Goal: Task Accomplishment & Management: Manage account settings

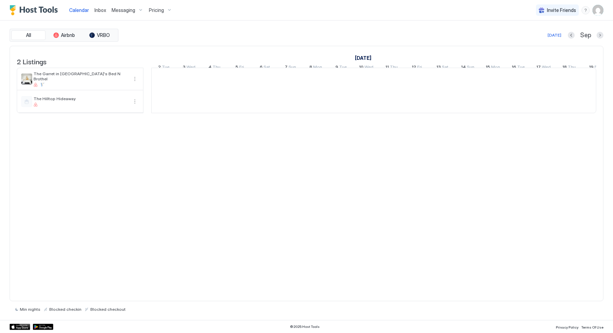
scroll to position [0, 380]
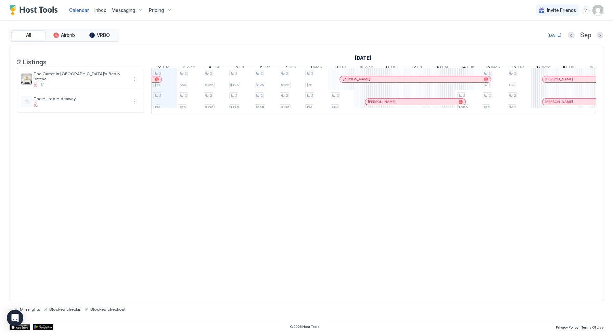
click at [133, 8] on span "Messaging" at bounding box center [124, 10] width 24 height 6
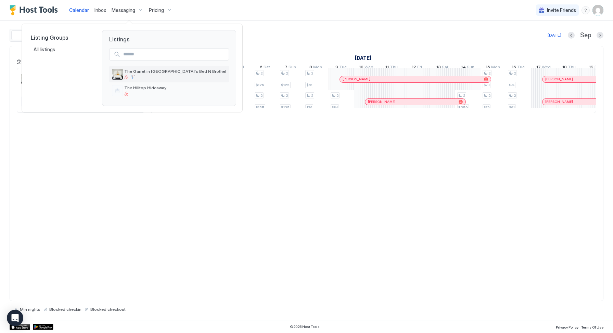
click at [150, 72] on span "The Garret in [GEOGRAPHIC_DATA]'s Bed N Brothel" at bounding box center [175, 71] width 102 height 5
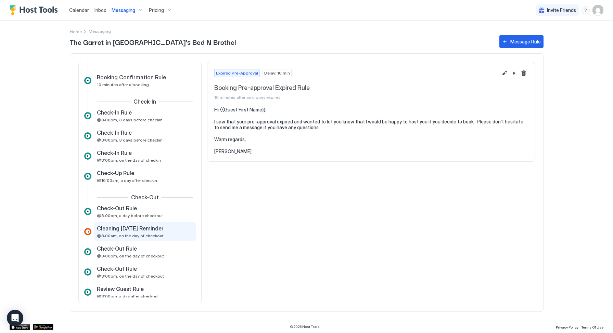
scroll to position [67, 0]
click at [154, 227] on span "Cleaning [DATE] Reminder" at bounding box center [130, 228] width 67 height 7
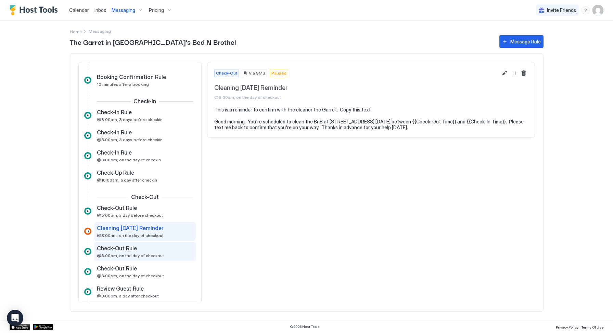
scroll to position [68, 0]
click at [145, 254] on span "@3:00pm, on the day of checkout" at bounding box center [130, 255] width 67 height 5
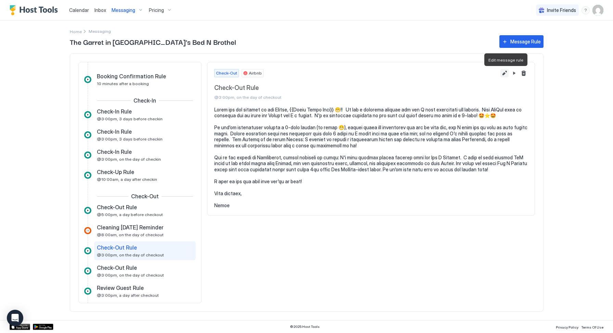
click at [506, 74] on button "Edit message rule" at bounding box center [504, 73] width 8 height 8
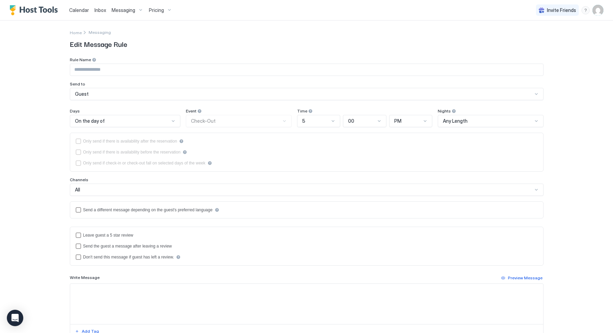
type input "**********"
type textarea "**********"
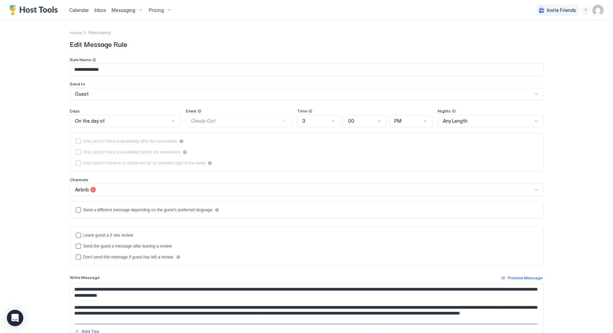
click at [330, 120] on div at bounding box center [333, 121] width 6 height 6
click at [308, 214] on div "11" at bounding box center [319, 216] width 34 height 5
click at [402, 120] on div "PM" at bounding box center [407, 121] width 27 height 6
click at [400, 135] on div "AM" at bounding box center [411, 136] width 35 height 5
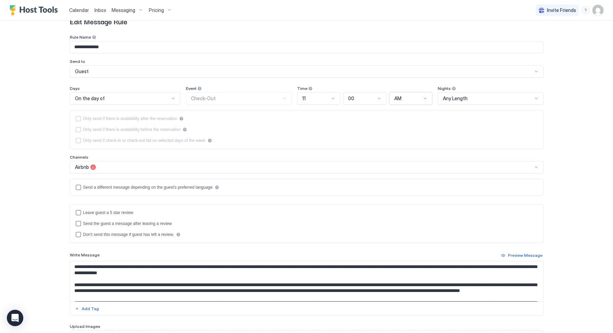
scroll to position [23, 0]
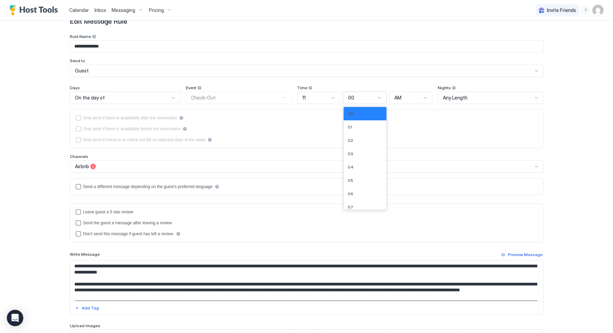
click at [376, 98] on div at bounding box center [378, 97] width 5 height 5
click at [355, 192] on div "15" at bounding box center [365, 190] width 35 height 5
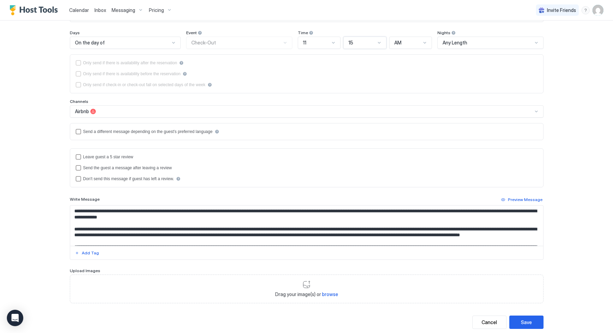
scroll to position [94, 0]
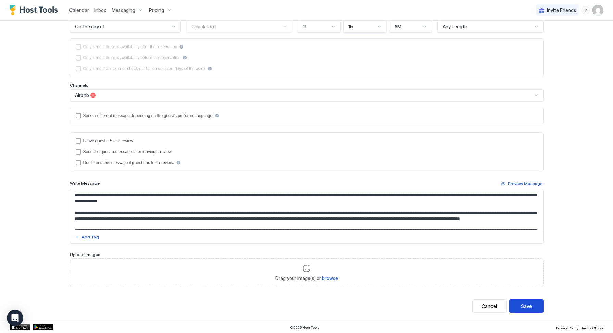
click at [526, 308] on div "Save" at bounding box center [526, 306] width 11 height 7
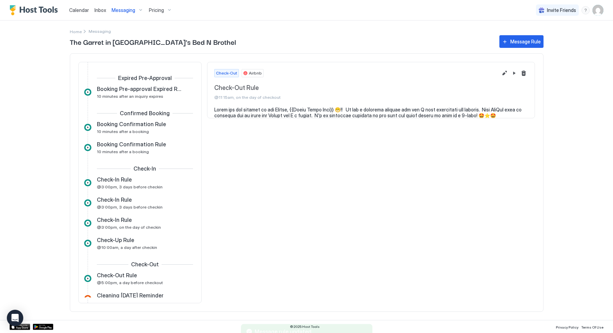
scroll to position [107, 0]
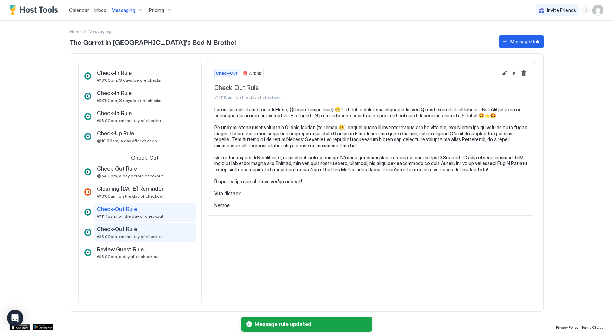
click at [153, 230] on div "Check-Out Rule" at bounding box center [140, 229] width 87 height 7
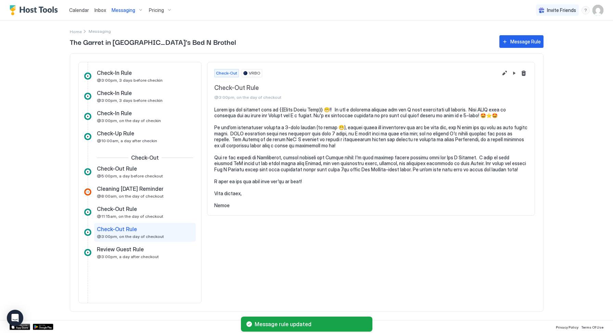
click at [503, 68] on div "Check-Out VRBO Check-Out Rule @3:00pm, on the day of checkout" at bounding box center [370, 84] width 327 height 44
click at [503, 72] on button "Edit message rule" at bounding box center [504, 73] width 8 height 8
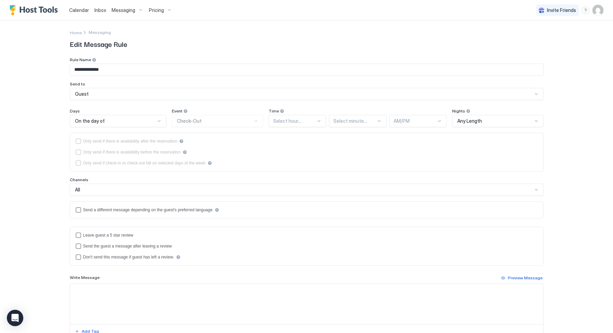
type textarea "**********"
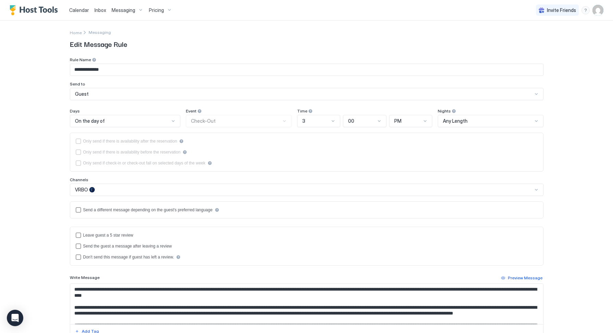
click at [304, 121] on div "3" at bounding box center [315, 121] width 27 height 6
click at [307, 214] on div "11" at bounding box center [319, 212] width 34 height 5
click at [364, 119] on div "00" at bounding box center [361, 121] width 27 height 6
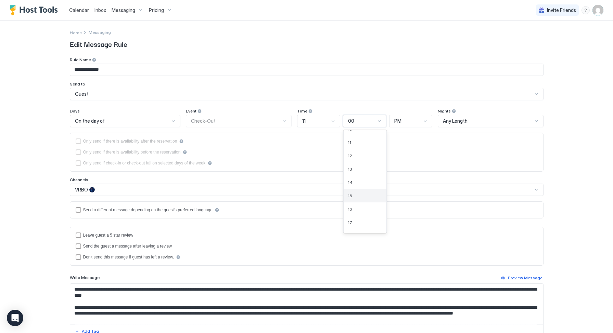
click at [356, 198] on div "15" at bounding box center [365, 195] width 35 height 5
click at [422, 121] on div at bounding box center [424, 120] width 5 height 5
click at [405, 137] on div "AM" at bounding box center [411, 136] width 34 height 5
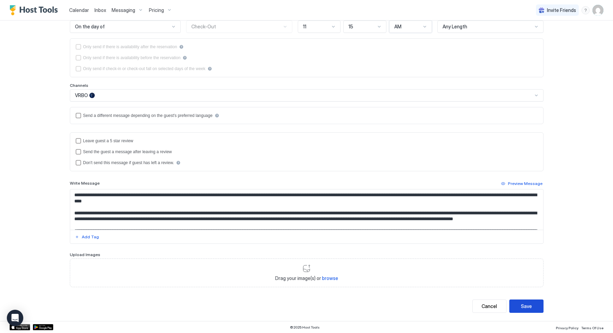
click at [532, 307] on button "Save" at bounding box center [526, 306] width 34 height 13
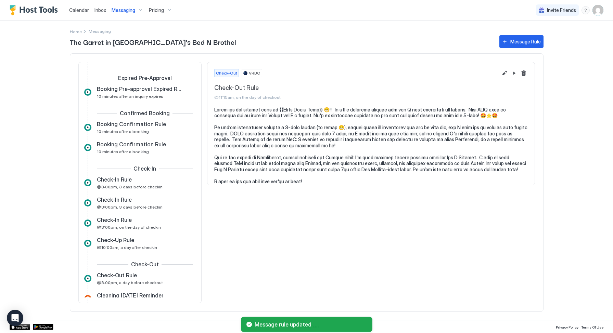
scroll to position [107, 0]
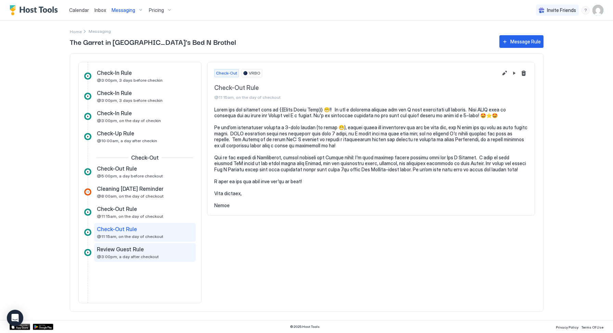
click at [134, 252] on span "Review Guest Rule" at bounding box center [120, 249] width 47 height 7
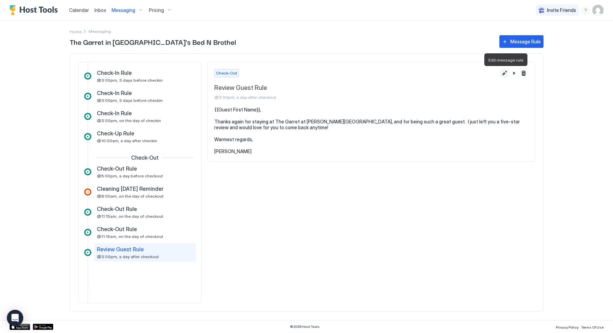
click at [504, 74] on button "Edit message rule" at bounding box center [504, 73] width 8 height 8
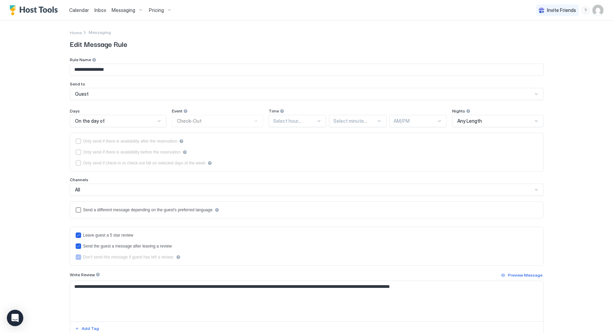
type textarea "**********"
click at [166, 123] on div at bounding box center [168, 120] width 5 height 5
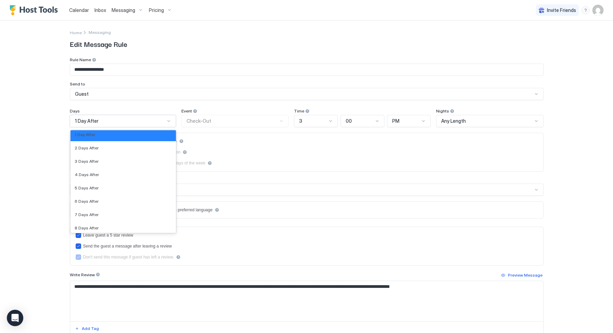
scroll to position [1109, 0]
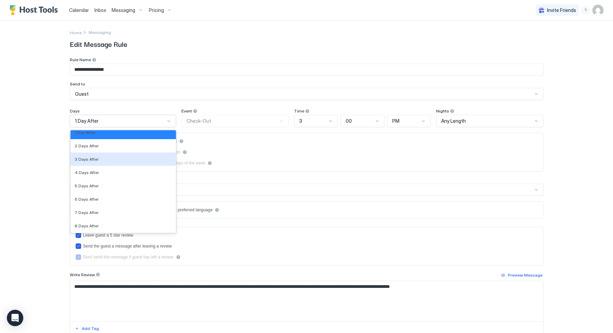
click at [105, 159] on div "3 Days After" at bounding box center [123, 159] width 97 height 5
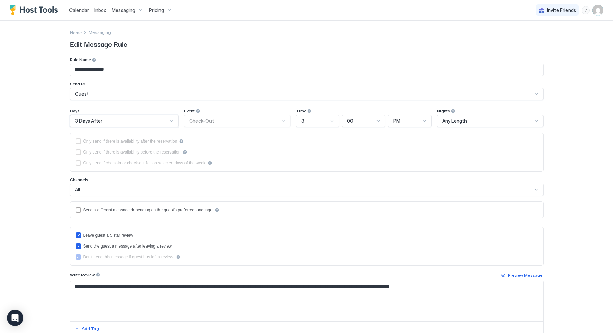
click at [312, 120] on div "3" at bounding box center [314, 121] width 27 height 6
click at [304, 214] on div "11" at bounding box center [318, 215] width 35 height 5
click at [396, 122] on span "PM" at bounding box center [396, 121] width 7 height 6
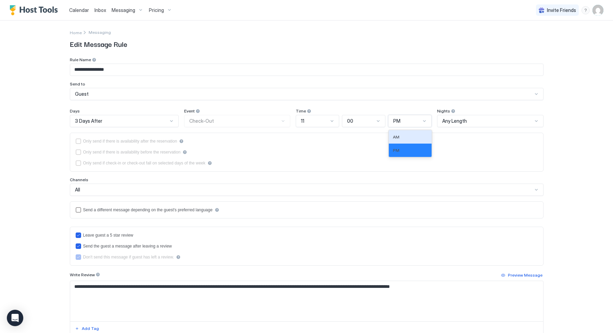
click at [399, 135] on div "AM" at bounding box center [410, 136] width 35 height 5
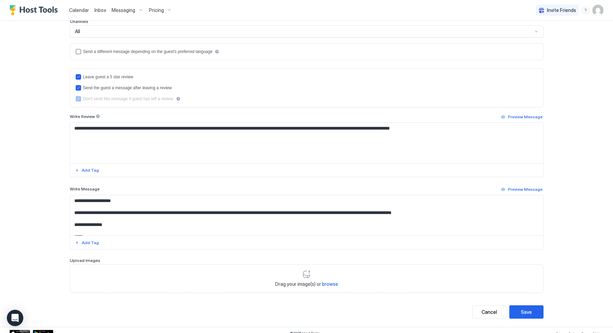
scroll to position [164, 0]
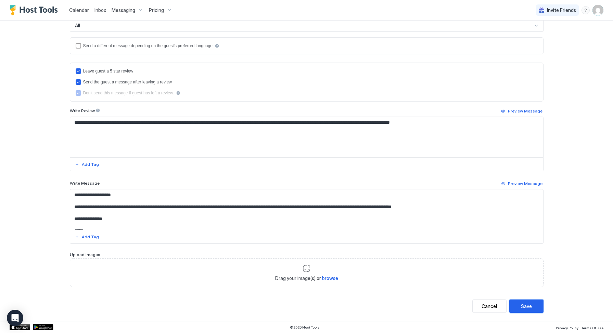
drag, startPoint x: 533, startPoint y: 304, endPoint x: 544, endPoint y: 246, distance: 58.5
click at [543, 246] on div "**********" at bounding box center [306, 88] width 493 height 465
click at [537, 305] on button "Save" at bounding box center [526, 306] width 34 height 13
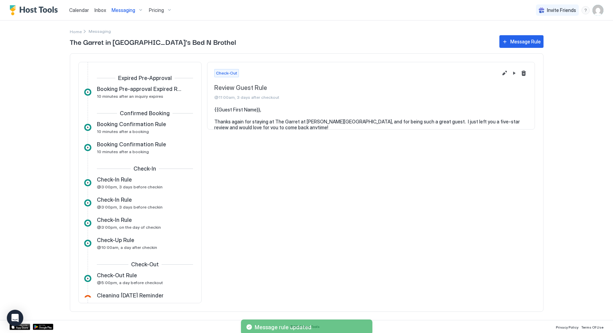
scroll to position [107, 0]
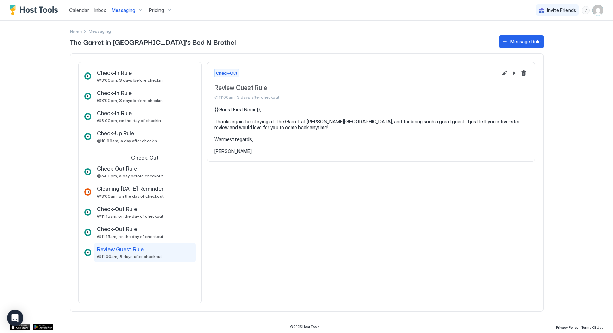
click at [128, 11] on span "Messaging" at bounding box center [124, 10] width 24 height 6
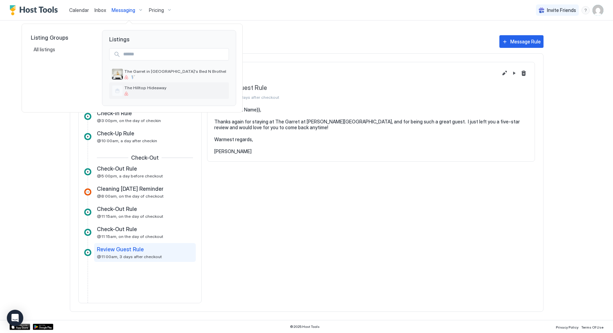
click at [140, 86] on span "The Hilltop Hideaway" at bounding box center [175, 87] width 102 height 5
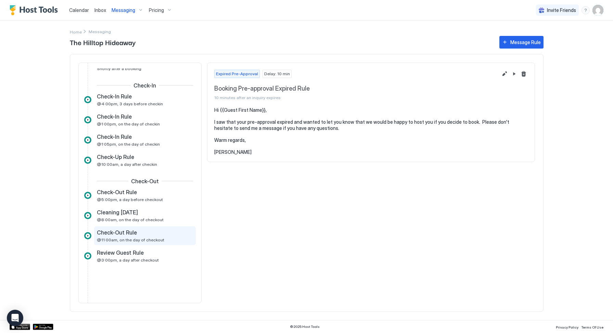
scroll to position [63, 0]
click at [133, 227] on div "Check-Out Rule @11:00am, on the day of checkout" at bounding box center [145, 236] width 102 height 19
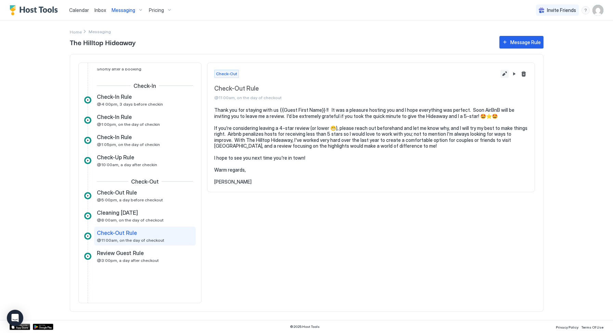
click at [503, 74] on button "Edit message rule" at bounding box center [504, 74] width 8 height 8
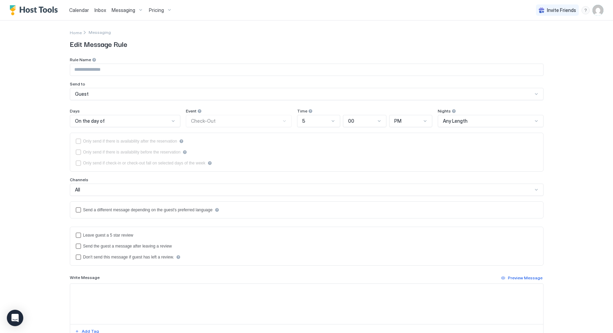
type input "**********"
type textarea "**********"
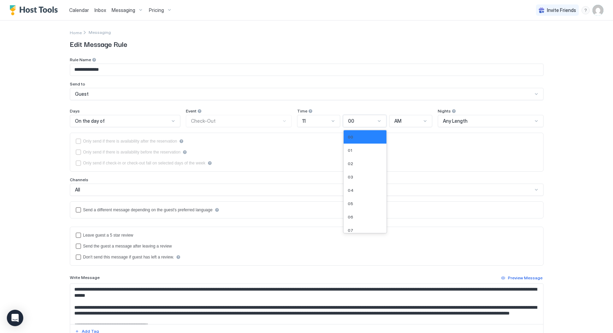
click at [357, 121] on div "00" at bounding box center [361, 121] width 27 height 6
click at [353, 229] on div "15" at bounding box center [365, 230] width 35 height 5
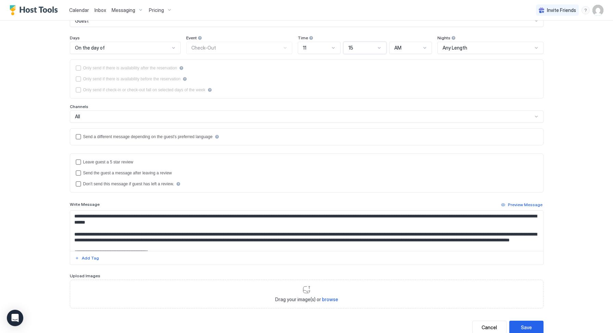
scroll to position [94, 0]
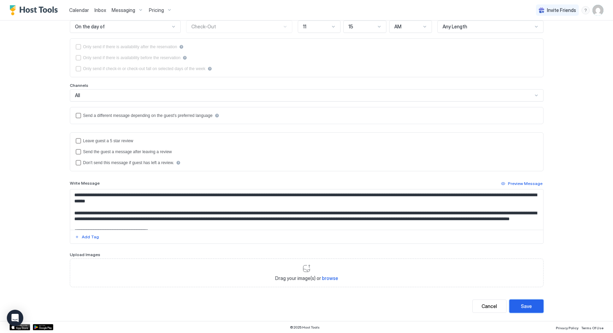
click at [515, 310] on button "Save" at bounding box center [526, 306] width 34 height 13
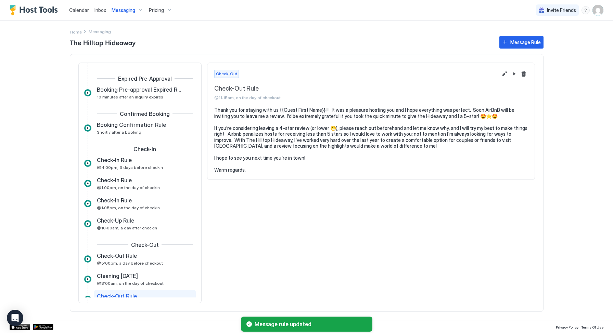
scroll to position [67, 0]
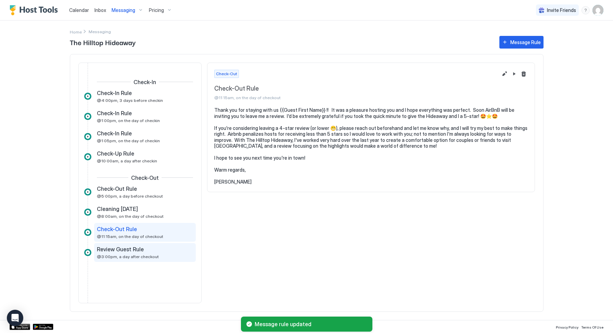
click at [137, 254] on span "@3:00pm, a day after checkout" at bounding box center [128, 256] width 62 height 5
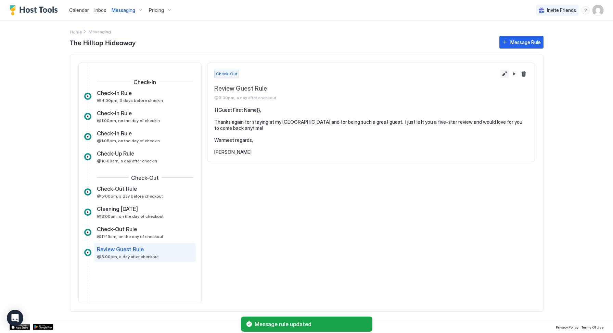
click at [506, 75] on button "Edit message rule" at bounding box center [504, 74] width 8 height 8
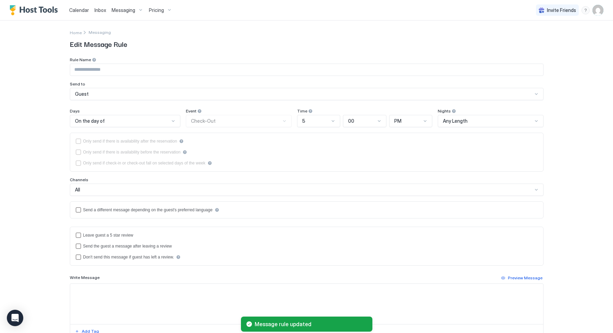
type input "**********"
type textarea "**********"
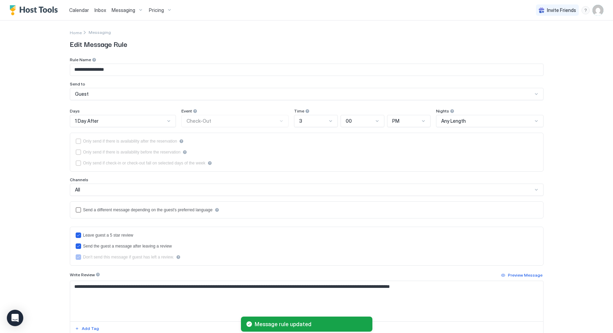
click at [119, 122] on div "1 Day After" at bounding box center [120, 121] width 90 height 6
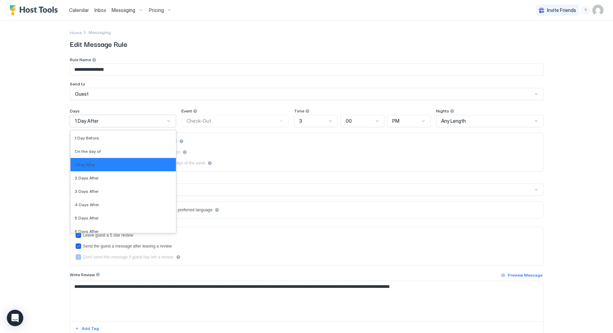
scroll to position [1077, 0]
drag, startPoint x: 90, startPoint y: 193, endPoint x: 94, endPoint y: 192, distance: 4.1
click at [90, 193] on span "3 Days After" at bounding box center [87, 191] width 24 height 5
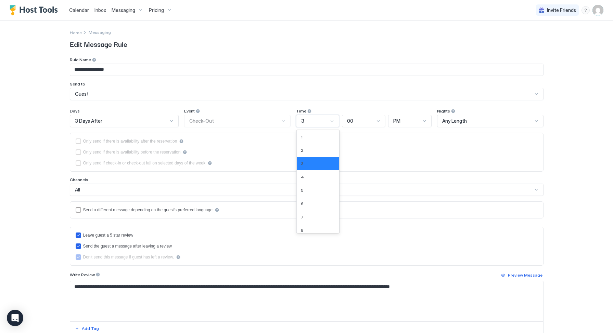
click at [312, 121] on div "3" at bounding box center [314, 121] width 27 height 6
click at [308, 208] on div "11" at bounding box center [318, 212] width 43 height 13
click at [397, 120] on span "PM" at bounding box center [396, 121] width 7 height 6
click at [397, 138] on div "AM" at bounding box center [410, 136] width 35 height 5
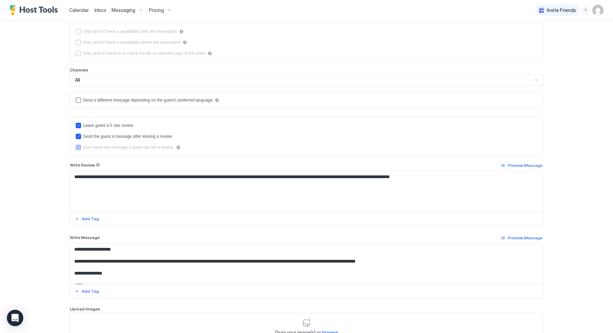
scroll to position [164, 0]
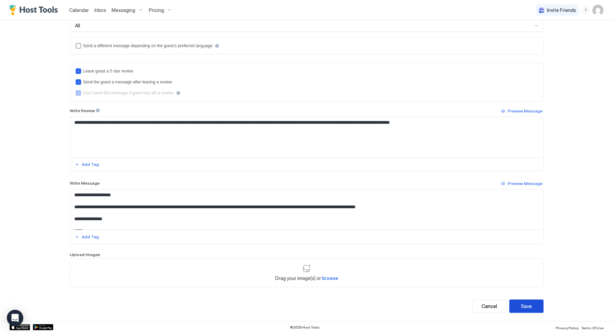
click at [535, 307] on button "Save" at bounding box center [526, 306] width 34 height 13
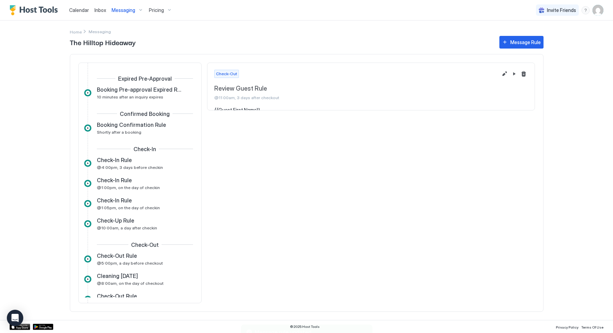
scroll to position [67, 0]
